Goal: Task Accomplishment & Management: Manage account settings

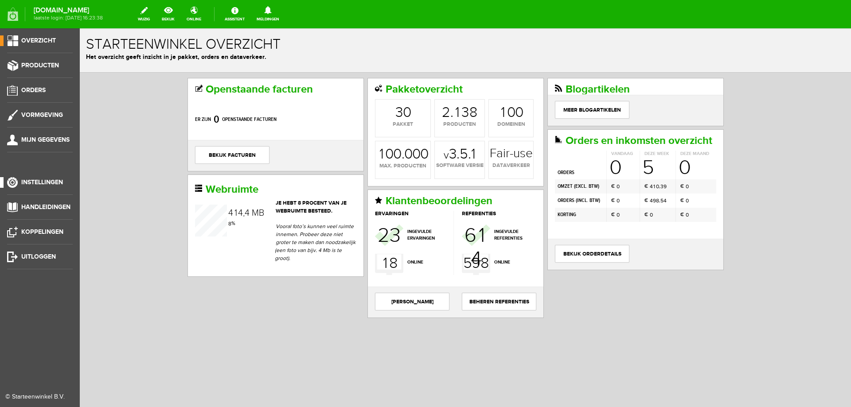
click at [22, 188] on li "Instellingen" at bounding box center [40, 186] width 66 height 18
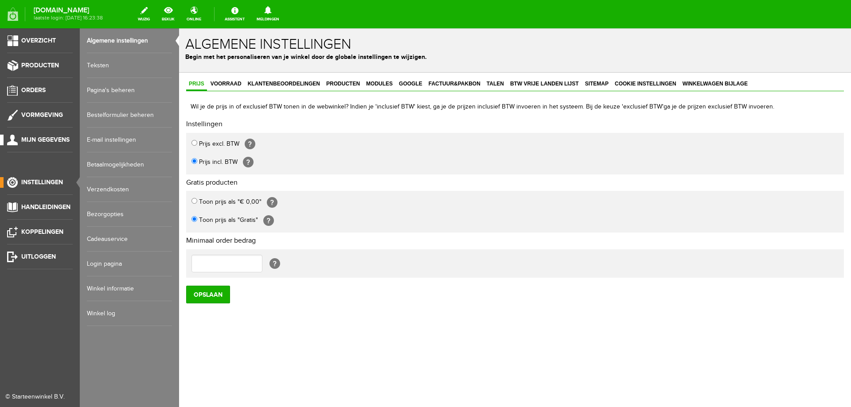
drag, startPoint x: 47, startPoint y: 150, endPoint x: 47, endPoint y: 138, distance: 11.5
click at [47, 145] on li "Mijn gegevens" at bounding box center [40, 144] width 66 height 18
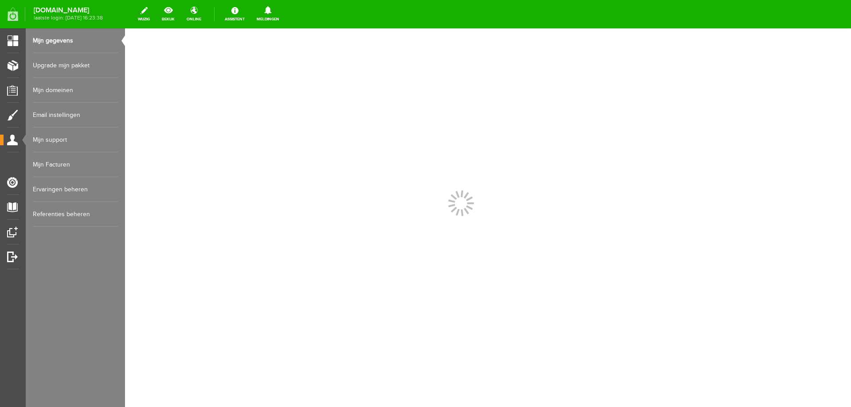
click at [91, 94] on link "Mijn domeinen" at bounding box center [75, 90] width 85 height 25
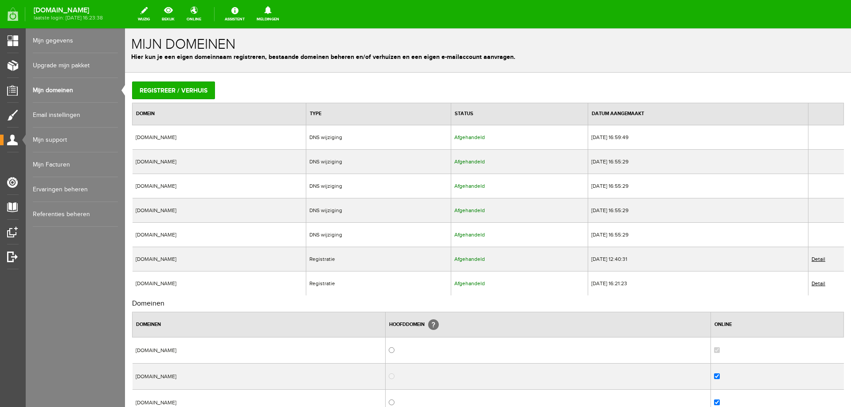
click at [376, 109] on th "Type" at bounding box center [378, 114] width 145 height 22
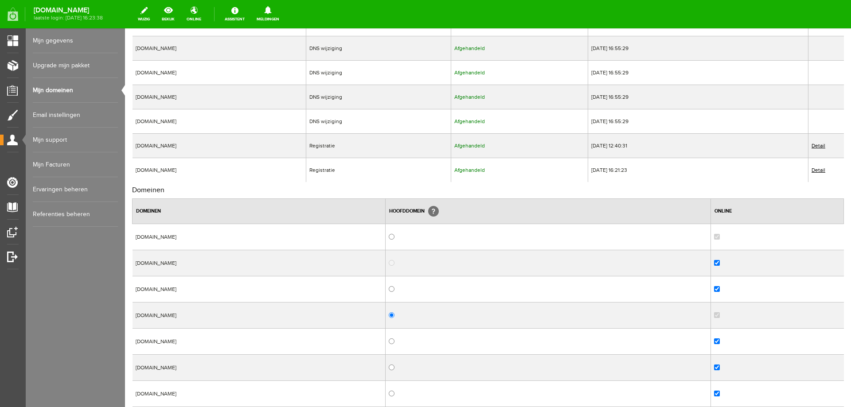
scroll to position [266, 0]
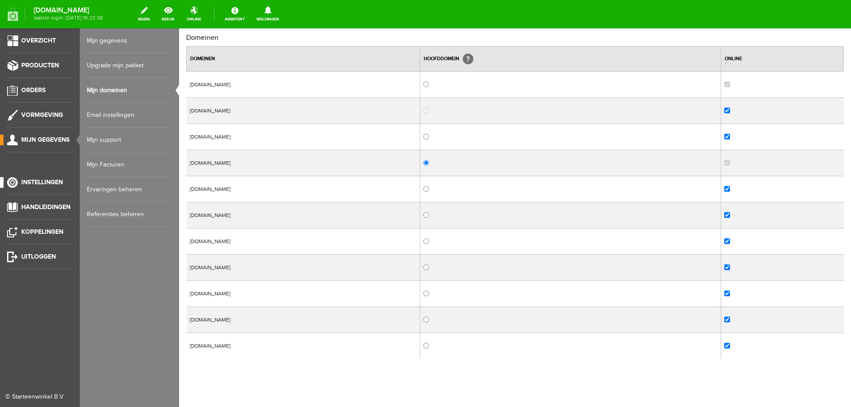
click at [9, 189] on li "Instellingen" at bounding box center [40, 186] width 66 height 18
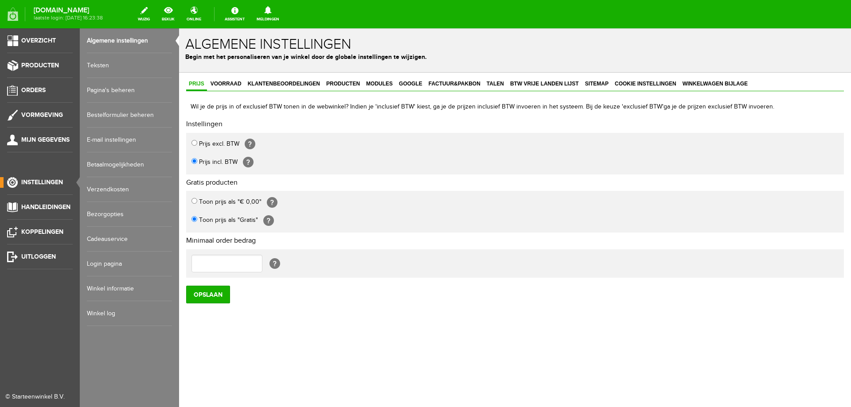
click at [158, 139] on link "E-mail instellingen" at bounding box center [129, 140] width 85 height 25
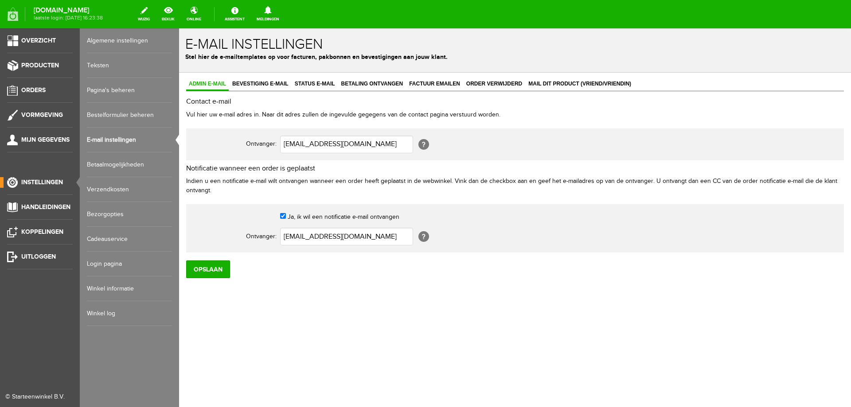
click at [162, 99] on link "Pagina's beheren" at bounding box center [129, 90] width 85 height 25
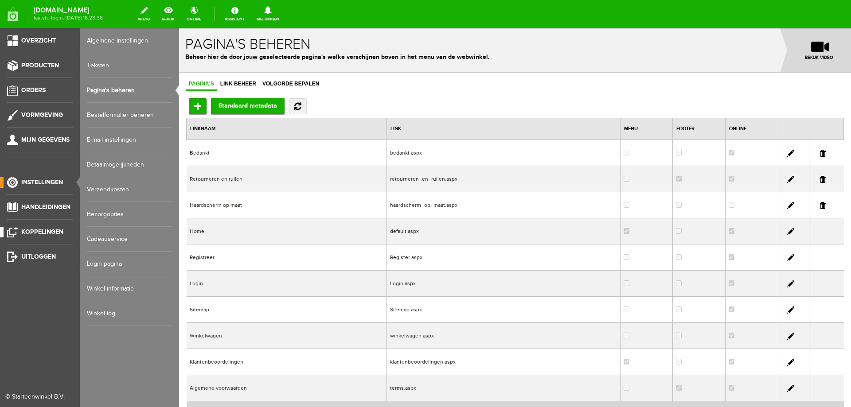
click at [44, 228] on link "Koppelingen" at bounding box center [36, 232] width 73 height 11
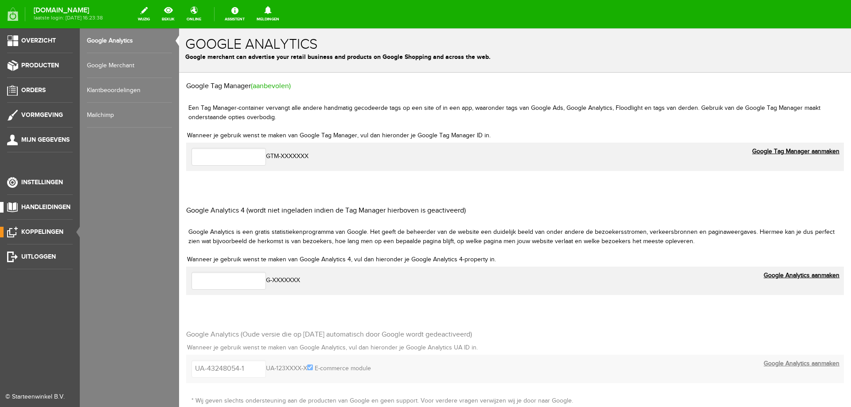
click at [44, 205] on span "Handleidingen" at bounding box center [45, 207] width 49 height 8
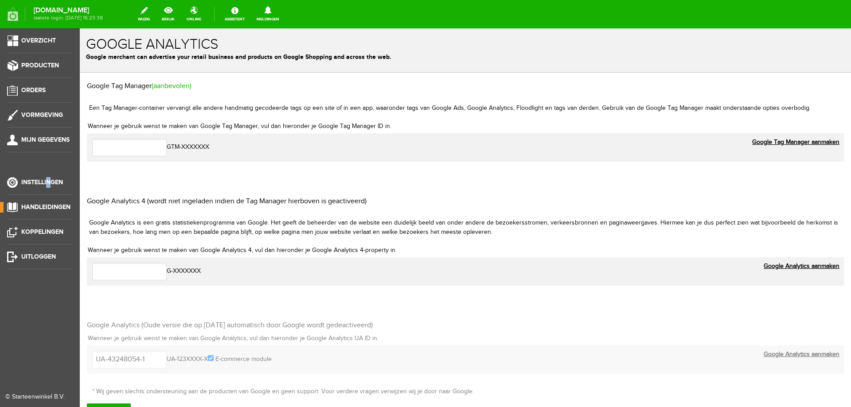
click at [51, 175] on ul "Overzicht Producten Orders Vormgeving Mijn gegevens Instellingen Handleidingen …" at bounding box center [40, 231] width 80 height 407
click at [37, 204] on span "Handleidingen" at bounding box center [45, 207] width 49 height 8
click at [13, 188] on li "Instellingen" at bounding box center [40, 186] width 66 height 18
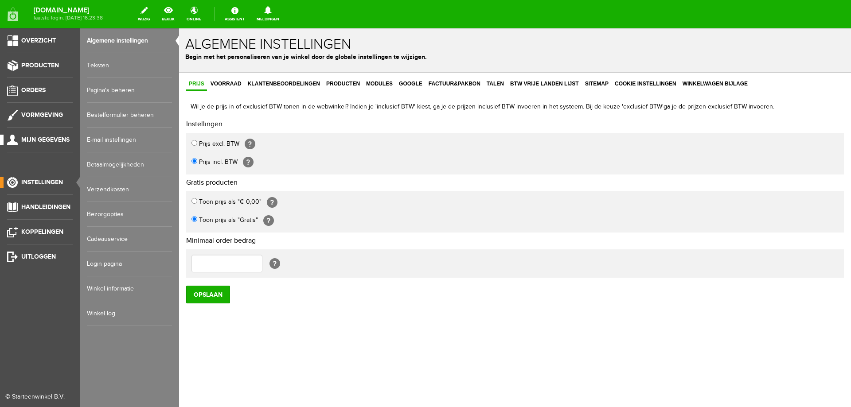
click at [42, 139] on span "Mijn gegevens" at bounding box center [45, 140] width 48 height 8
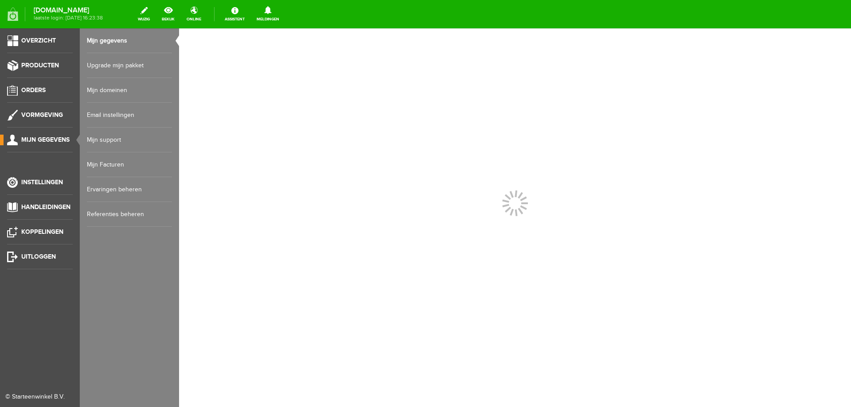
click at [148, 85] on link "Mijn domeinen" at bounding box center [129, 90] width 85 height 25
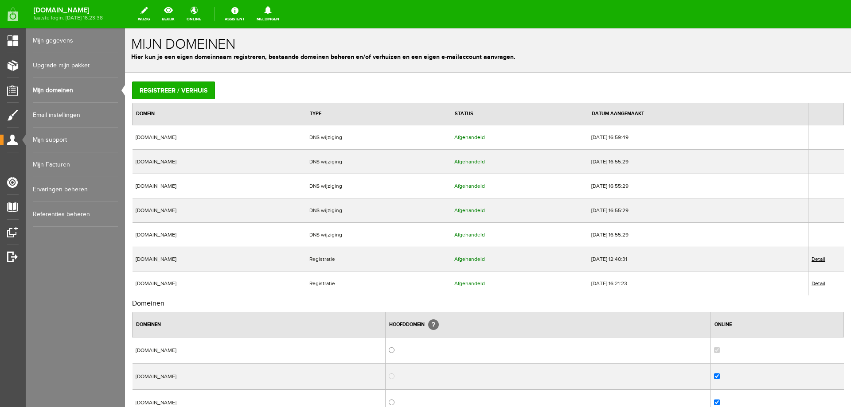
click at [811, 286] on link "Detail" at bounding box center [818, 284] width 14 height 6
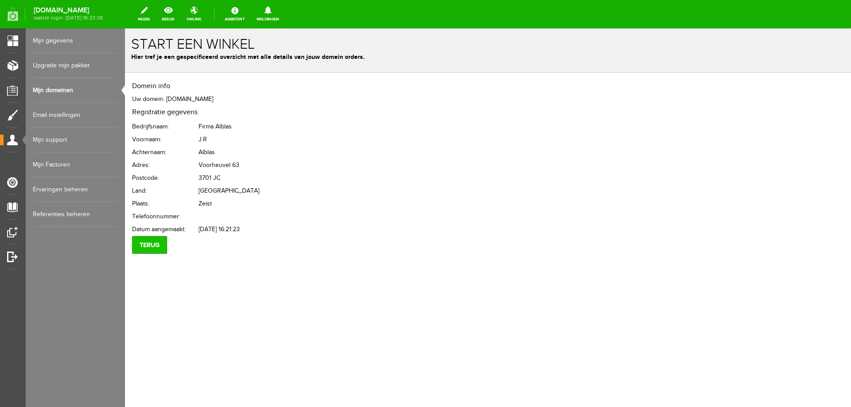
click at [158, 242] on input "Terug" at bounding box center [149, 245] width 35 height 18
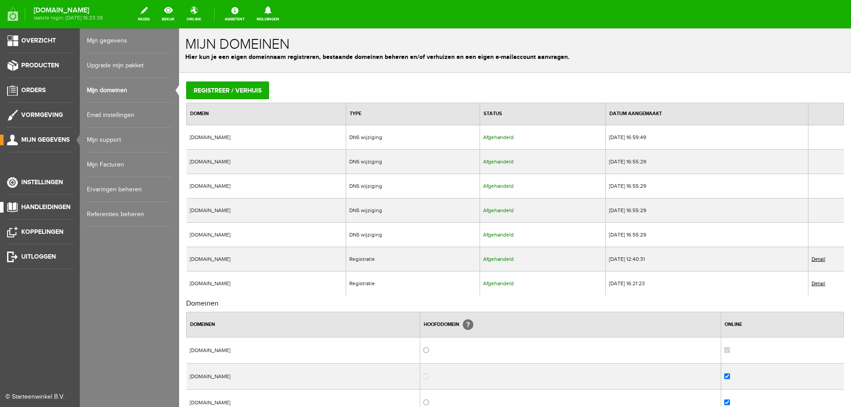
click at [44, 203] on link "Handleidingen" at bounding box center [36, 207] width 73 height 11
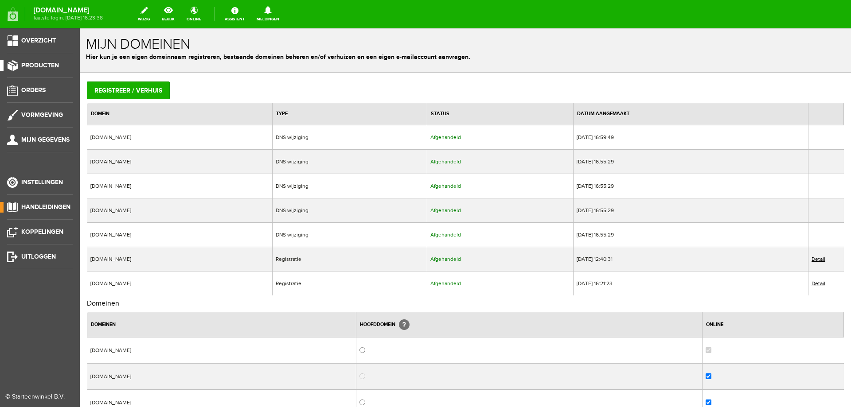
click at [22, 72] on li "Producten" at bounding box center [40, 69] width 66 height 18
